Goal: Task Accomplishment & Management: Manage account settings

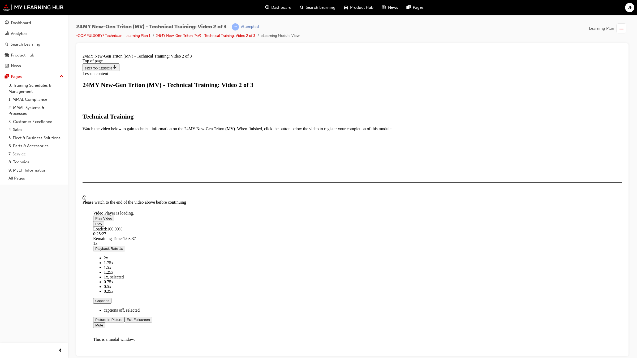
click at [127, 322] on span "Video player" at bounding box center [127, 320] width 0 height 4
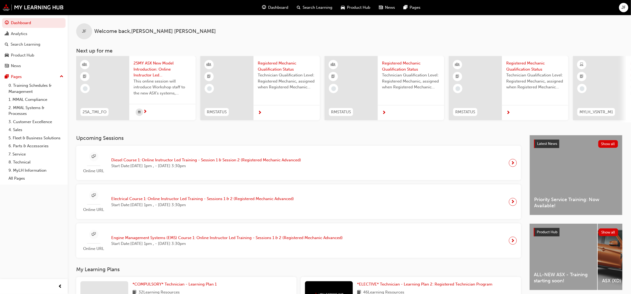
click at [96, 36] on div "JF Welcome back , JESSE FERGUSON" at bounding box center [349, 27] width 563 height 24
click at [624, 5] on span "JF" at bounding box center [624, 8] width 4 height 6
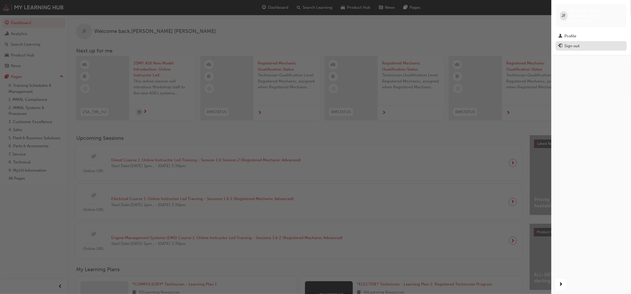
click at [592, 43] on div "Sign out" at bounding box center [591, 46] width 66 height 7
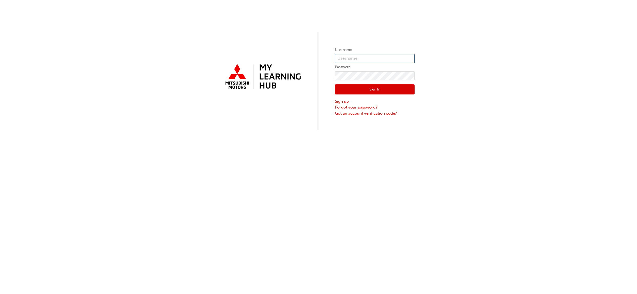
type input "jesse@northeastmits.com.au"
click at [360, 90] on button "Sign In" at bounding box center [375, 89] width 80 height 10
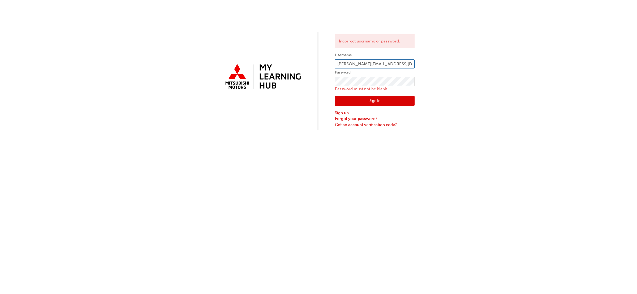
click at [400, 66] on input "jesse@northeastmits.com.au" at bounding box center [375, 63] width 80 height 9
type input "j"
type input "0005951039"
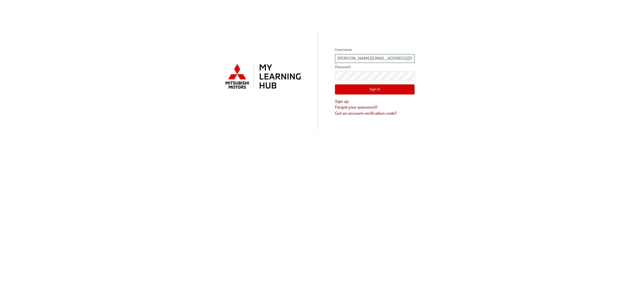
click at [397, 56] on input "[PERSON_NAME][EMAIL_ADDRESS][DOMAIN_NAME]" at bounding box center [375, 58] width 80 height 9
type input "j"
type input "0005951039"
click at [351, 88] on button "Sign In" at bounding box center [375, 89] width 80 height 10
type input "0005951039"
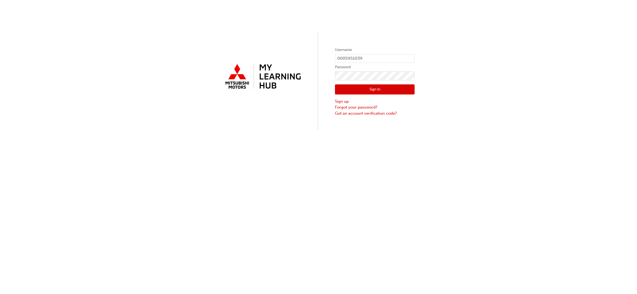
click at [371, 90] on button "Sign In" at bounding box center [375, 89] width 80 height 10
